Goal: Task Accomplishment & Management: Use online tool/utility

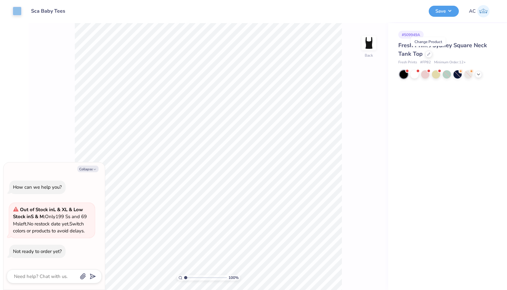
click at [429, 53] on icon at bounding box center [428, 54] width 3 height 3
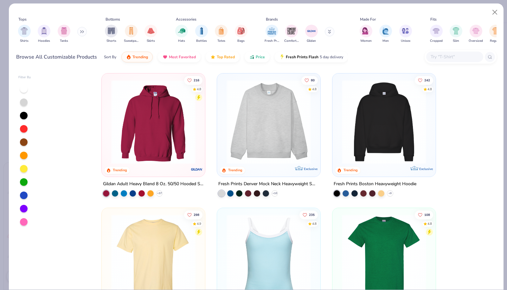
click at [63, 36] on div "filter for Tanks" at bounding box center [64, 31] width 13 height 13
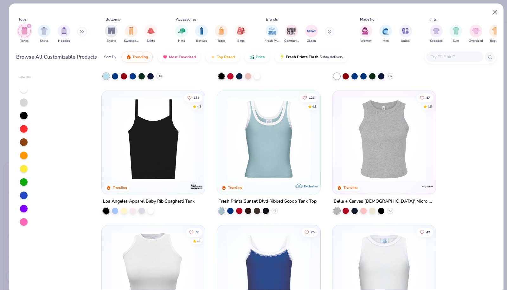
scroll to position [117, 0]
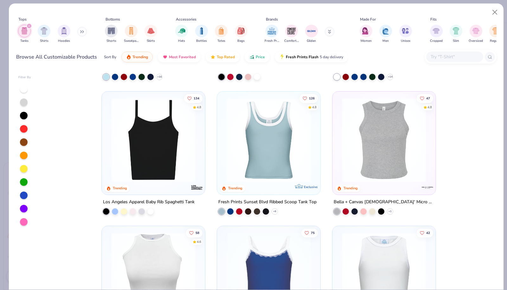
click at [378, 209] on div at bounding box center [381, 211] width 6 height 6
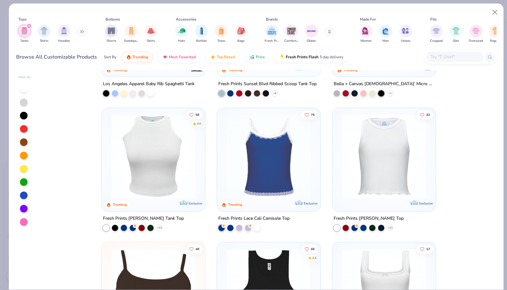
scroll to position [235, 0]
click at [114, 227] on div at bounding box center [115, 228] width 6 height 6
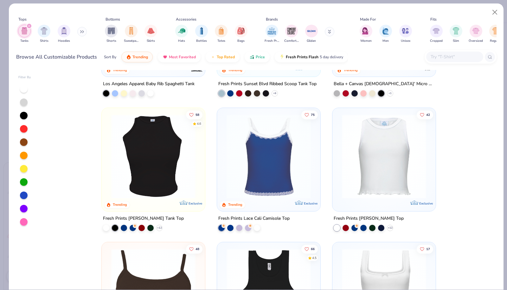
click at [157, 180] on img at bounding box center [153, 156] width 91 height 84
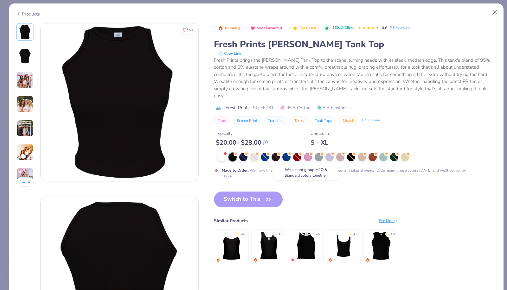
click at [259, 193] on div "Switch to This Similar Products See More ★ 4.8 ★ 4.8 ★ 4.5 ★ 4.9 ★ 4.8" at bounding box center [306, 235] width 185 height 86
click at [493, 11] on button "Close" at bounding box center [495, 12] width 12 height 12
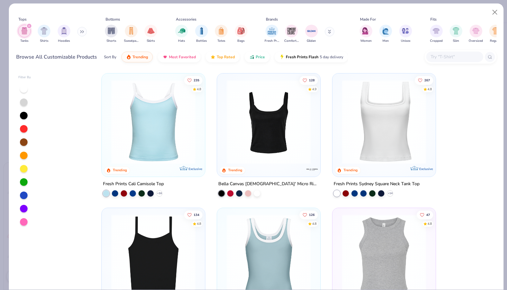
scroll to position [58, 0]
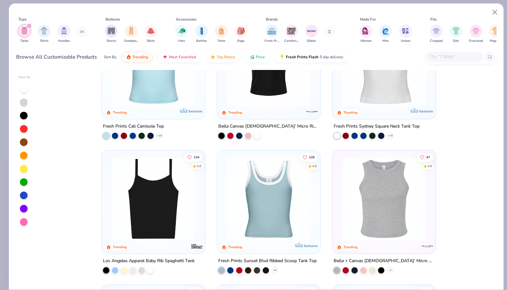
click at [381, 205] on img at bounding box center [384, 199] width 91 height 84
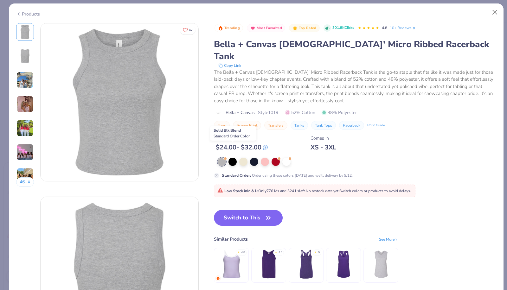
click at [234, 158] on div at bounding box center [233, 162] width 8 height 8
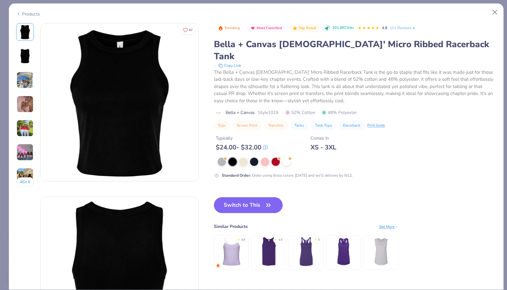
click at [250, 198] on button "Switch to This" at bounding box center [248, 206] width 69 height 16
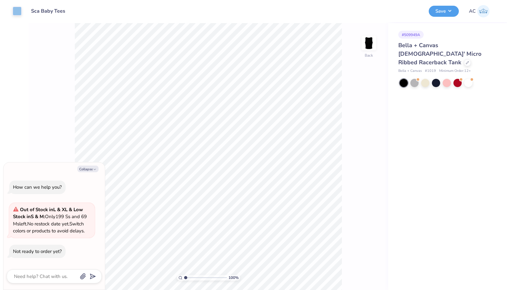
click at [447, 10] on button "Save" at bounding box center [444, 11] width 30 height 11
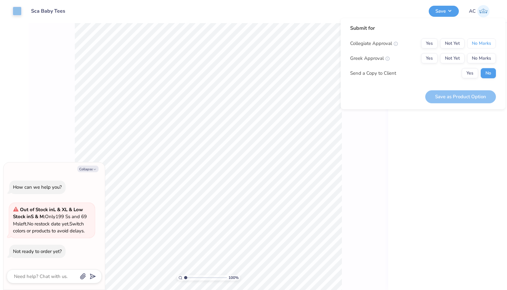
click at [478, 46] on button "No Marks" at bounding box center [481, 43] width 29 height 10
click at [478, 55] on button "No Marks" at bounding box center [481, 58] width 29 height 10
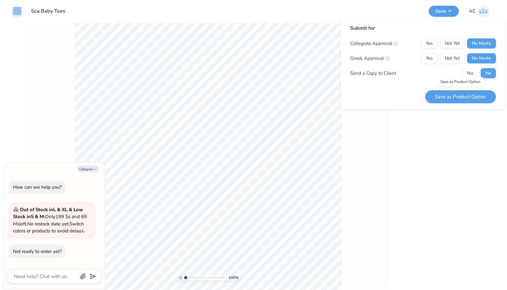
click at [477, 93] on button "Save as Product Option" at bounding box center [461, 96] width 71 height 13
click at [89, 170] on button "Collapse" at bounding box center [87, 169] width 21 height 7
type textarea "x"
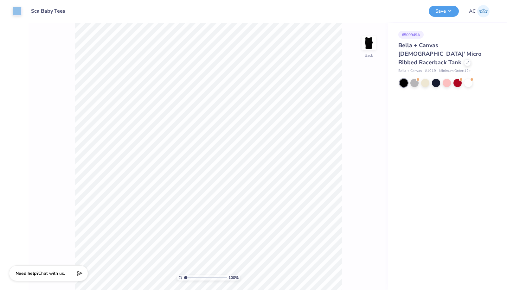
click at [439, 13] on button "Save" at bounding box center [444, 11] width 30 height 11
type input "1.13"
type textarea "x"
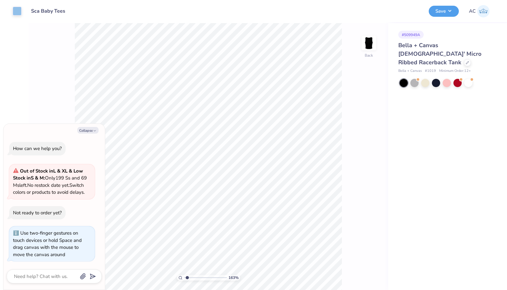
type input "1"
drag, startPoint x: 186, startPoint y: 276, endPoint x: 178, endPoint y: 277, distance: 8.0
click at [184, 277] on input "range" at bounding box center [205, 278] width 43 height 6
click at [90, 133] on button "Collapse" at bounding box center [87, 130] width 21 height 7
type textarea "x"
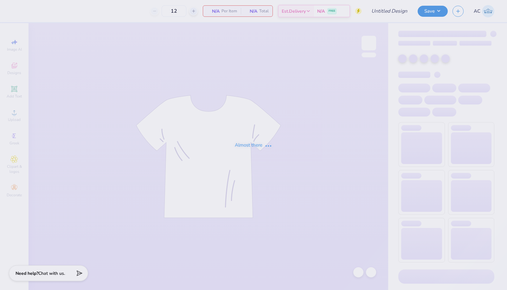
type input "SK Bears - [PERSON_NAME] - Red Back"
type input "24"
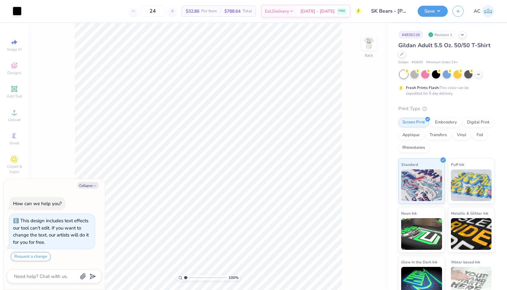
click at [91, 184] on button "Collapse" at bounding box center [87, 185] width 21 height 7
type textarea "x"
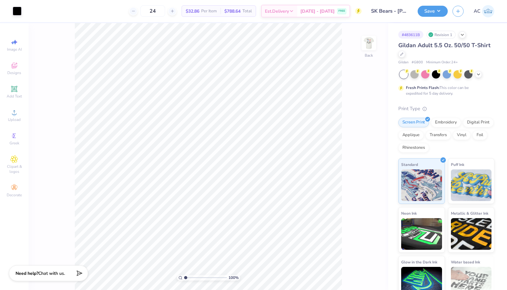
click at [404, 53] on icon at bounding box center [402, 54] width 3 height 3
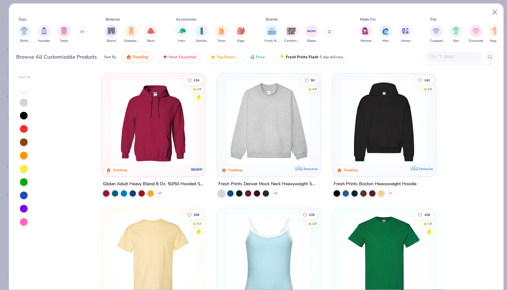
click at [26, 34] on img "filter for Shirts" at bounding box center [24, 30] width 7 height 7
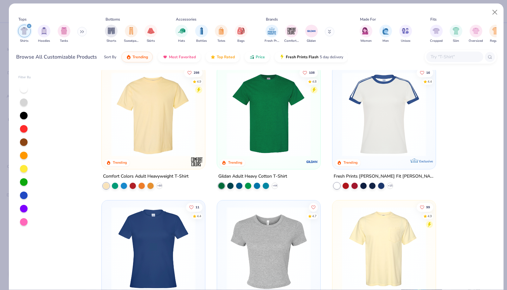
scroll to position [5, 0]
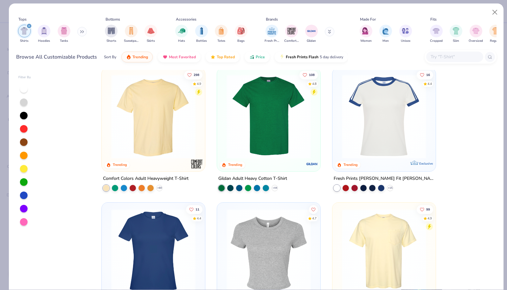
click at [270, 148] on img at bounding box center [269, 117] width 91 height 84
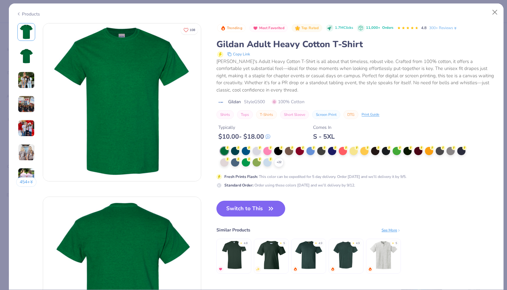
click at [278, 150] on div at bounding box center [278, 151] width 8 height 8
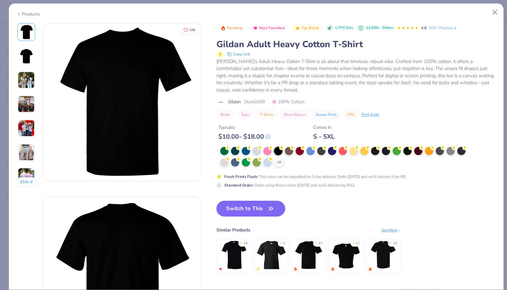
click at [256, 205] on button "Switch to This" at bounding box center [251, 209] width 69 height 16
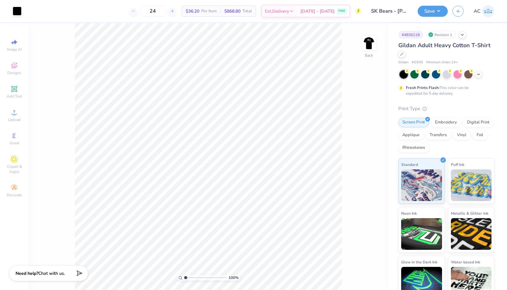
click at [165, 12] on input "24" at bounding box center [152, 10] width 25 height 11
type input "2"
type input "40"
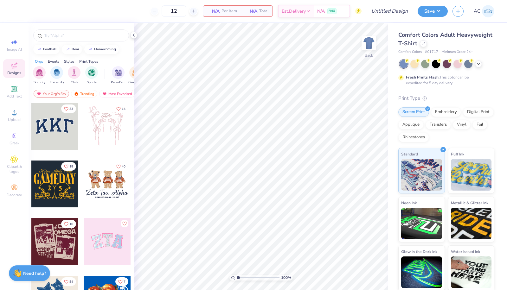
click at [425, 44] on icon at bounding box center [423, 43] width 3 height 3
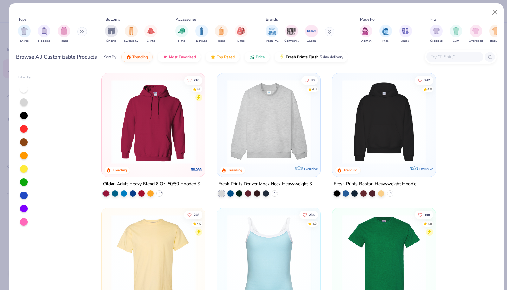
click at [80, 32] on button at bounding box center [82, 32] width 10 height 10
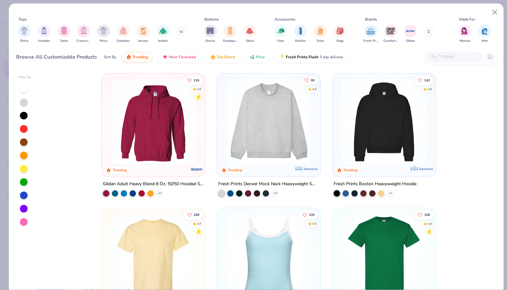
click at [30, 32] on div "Shirts" at bounding box center [24, 34] width 13 height 19
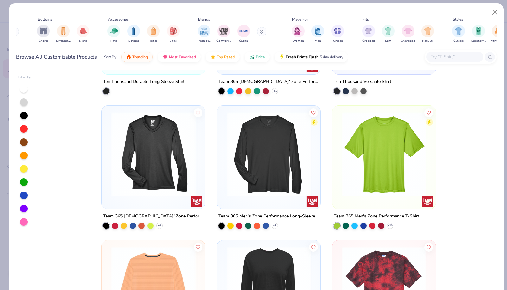
scroll to position [0, 68]
click at [368, 32] on img "filter for Cropped" at bounding box center [367, 30] width 7 height 7
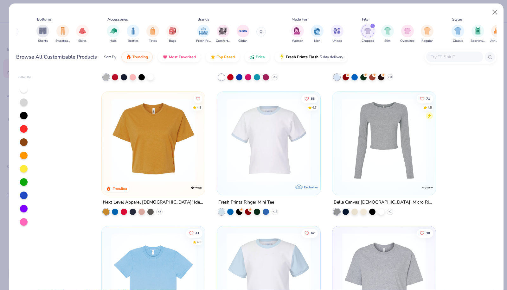
scroll to position [118, 0]
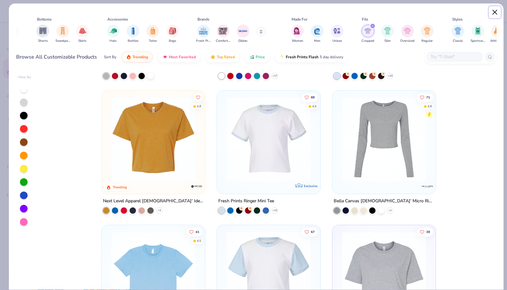
click at [498, 13] on button "Close" at bounding box center [495, 12] width 12 height 12
